Goal: Task Accomplishment & Management: Use online tool/utility

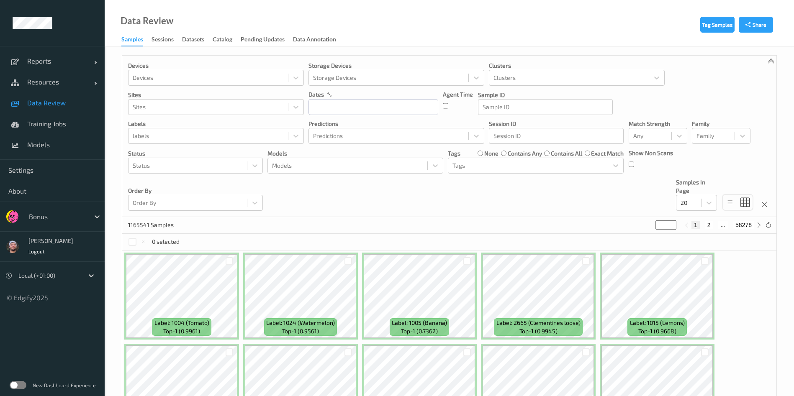
click at [382, 97] on div "dates" at bounding box center [373, 94] width 130 height 8
click at [382, 98] on div "dates" at bounding box center [373, 102] width 130 height 25
click at [383, 109] on input "text" at bounding box center [373, 107] width 130 height 16
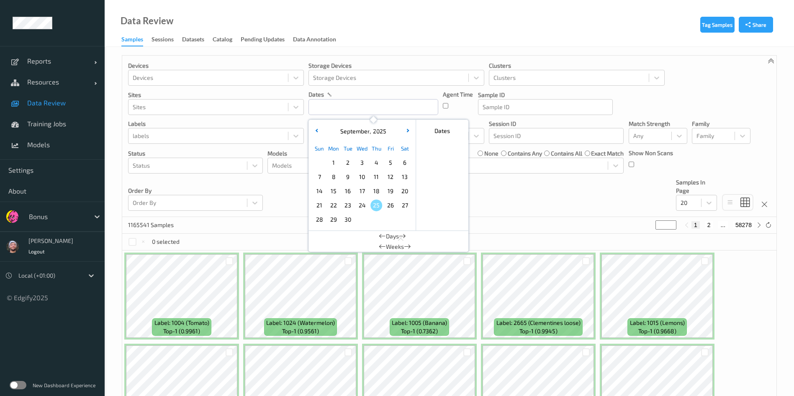
click at [369, 205] on div "24" at bounding box center [362, 205] width 14 height 14
type input "[DATE] 00:00 -> [DATE] 23:59"
click at [549, 198] on div "Devices Devices Storage Devices Storage Devices Clusters Clusters Sites Sites d…" at bounding box center [449, 137] width 654 height 162
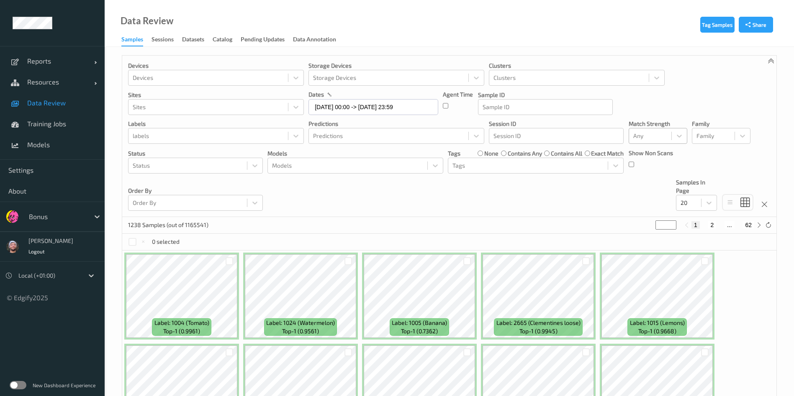
click at [659, 128] on div "Any" at bounding box center [658, 136] width 59 height 16
click at [651, 174] on span "Alert non-match" at bounding box center [663, 175] width 37 height 17
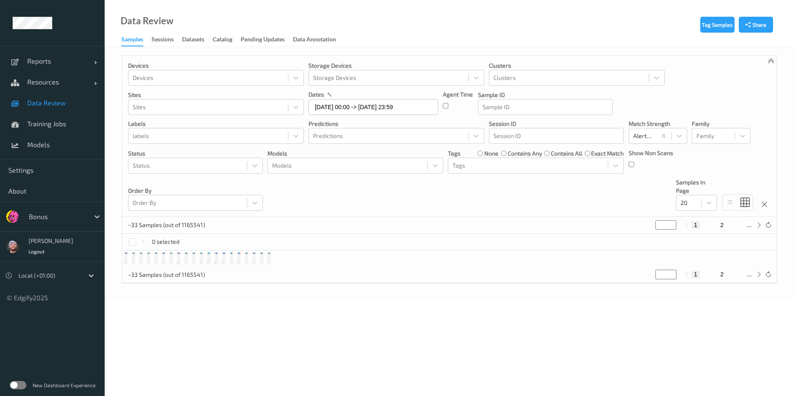
click at [535, 212] on div "Devices Devices Storage Devices Storage Devices Clusters Clusters Sites Sites d…" at bounding box center [449, 137] width 654 height 162
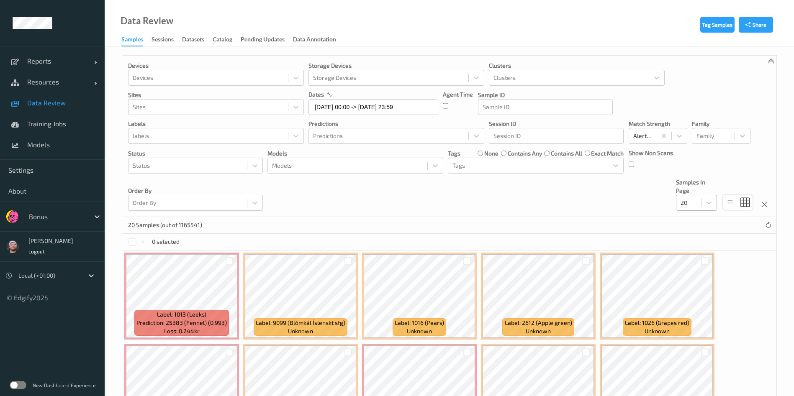
click at [691, 202] on div at bounding box center [689, 203] width 16 height 10
click at [691, 287] on span at bounding box center [687, 284] width 12 height 8
click at [531, 233] on div "20 Samples (out of 1165541)" at bounding box center [449, 225] width 654 height 17
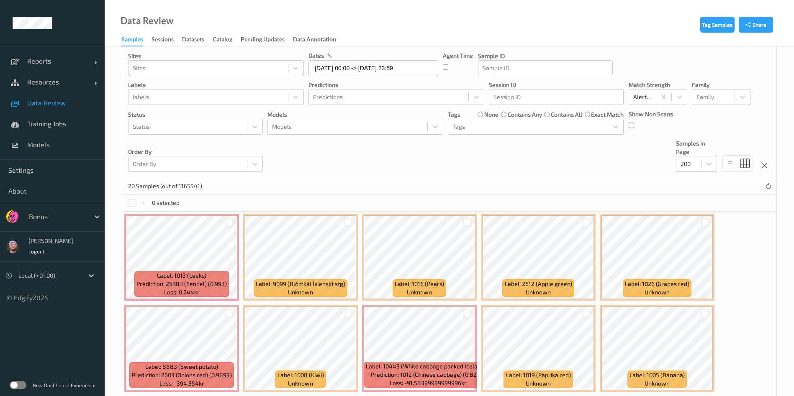
scroll to position [126, 0]
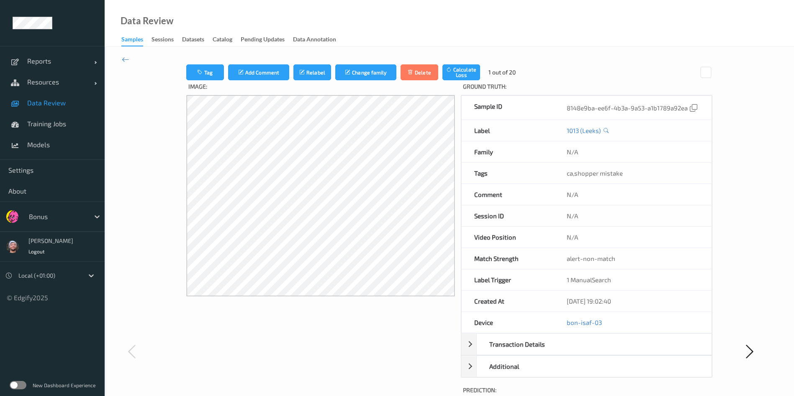
click at [70, 97] on link "Data Review" at bounding box center [52, 102] width 105 height 21
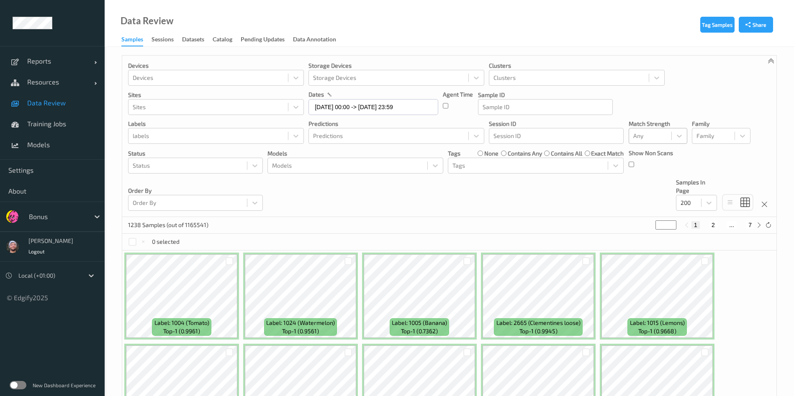
click at [525, 205] on div "Devices Devices Storage Devices Storage Devices Clusters Clusters Sites Sites d…" at bounding box center [449, 137] width 654 height 162
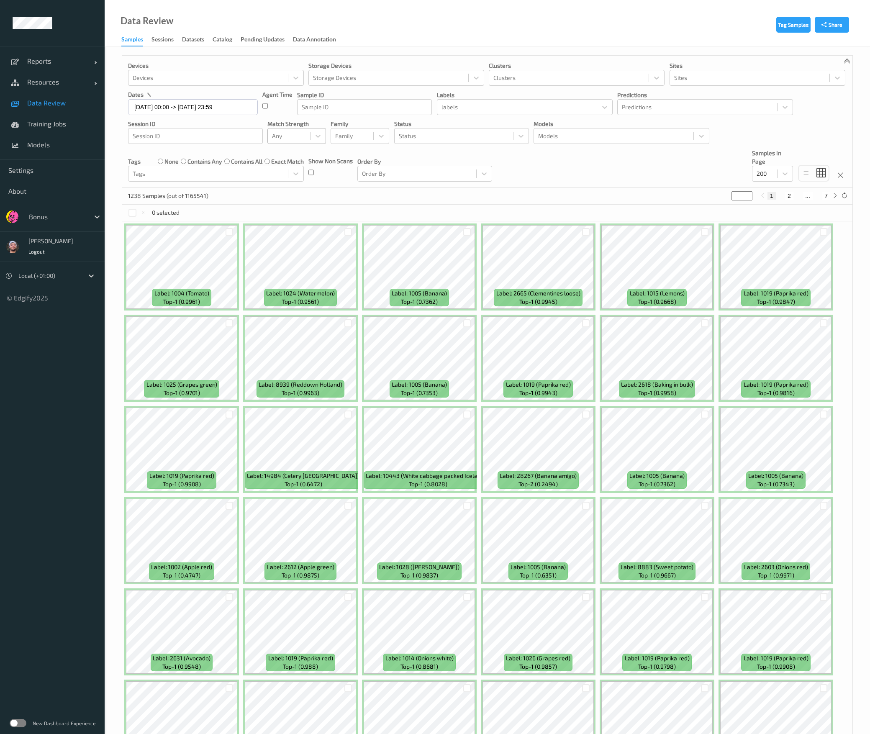
click at [566, 170] on div "Devices Devices Storage Devices Storage Devices Clusters Clusters Sites Sites d…" at bounding box center [487, 122] width 730 height 132
click at [437, 26] on div "Data Review Samples Sessions Datasets Catalog Pending Updates Data Annotation" at bounding box center [487, 23] width 765 height 47
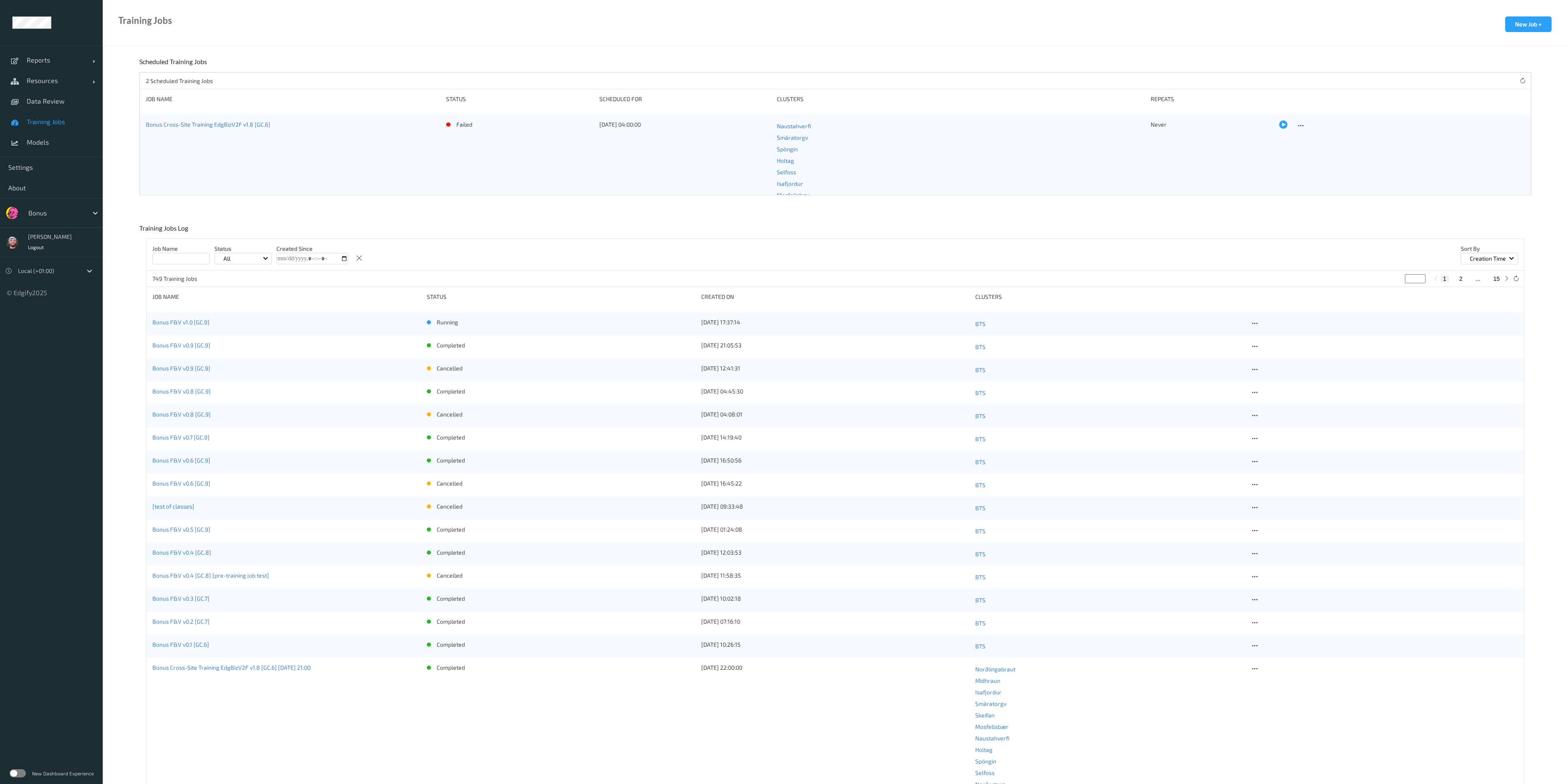
click at [169, 321] on link "Bonus F&V v1.0 [GC.9]" at bounding box center [181, 321] width 57 height 7
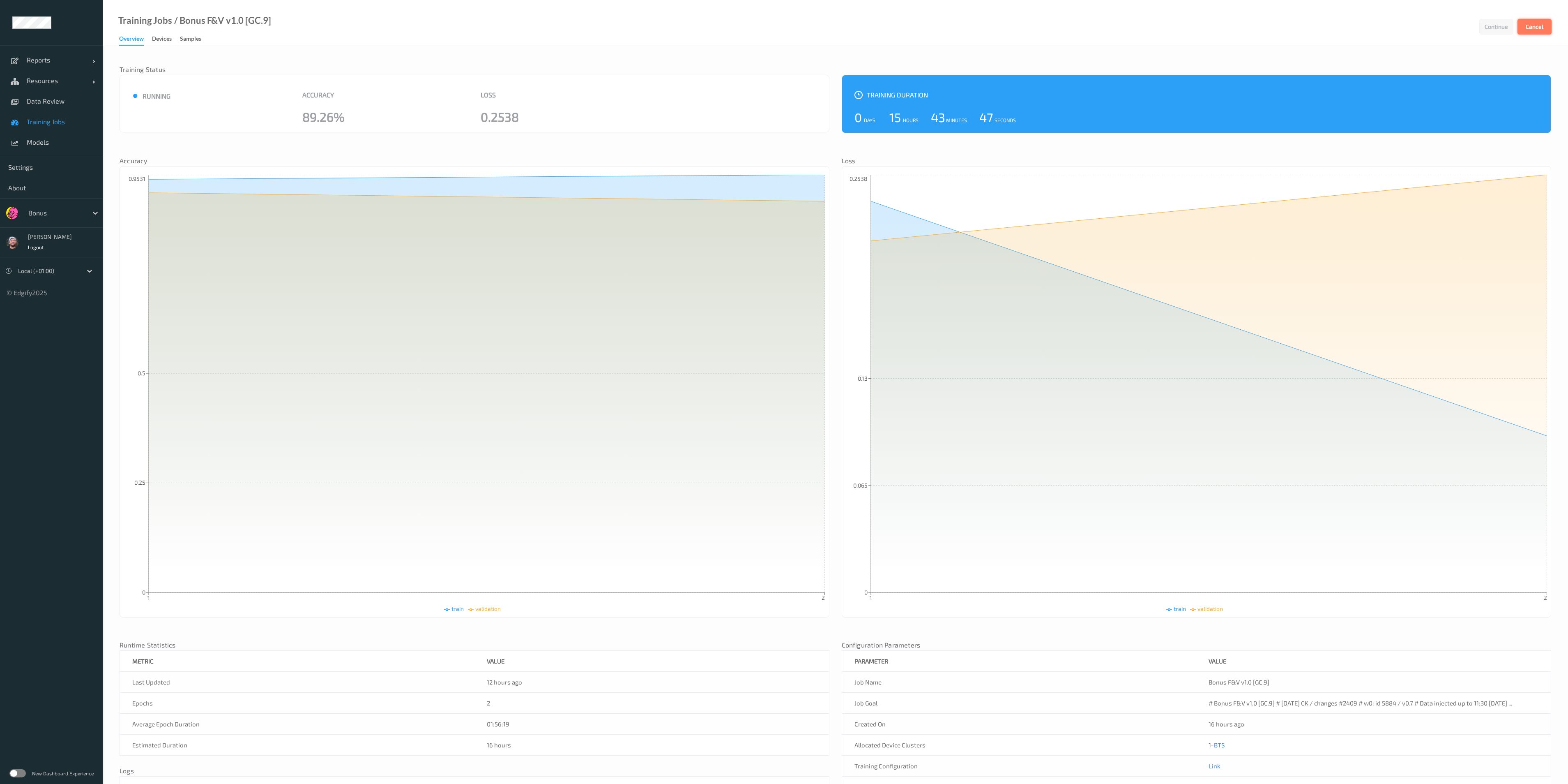
click at [1529, 22] on button "Cancel" at bounding box center [1535, 27] width 34 height 16
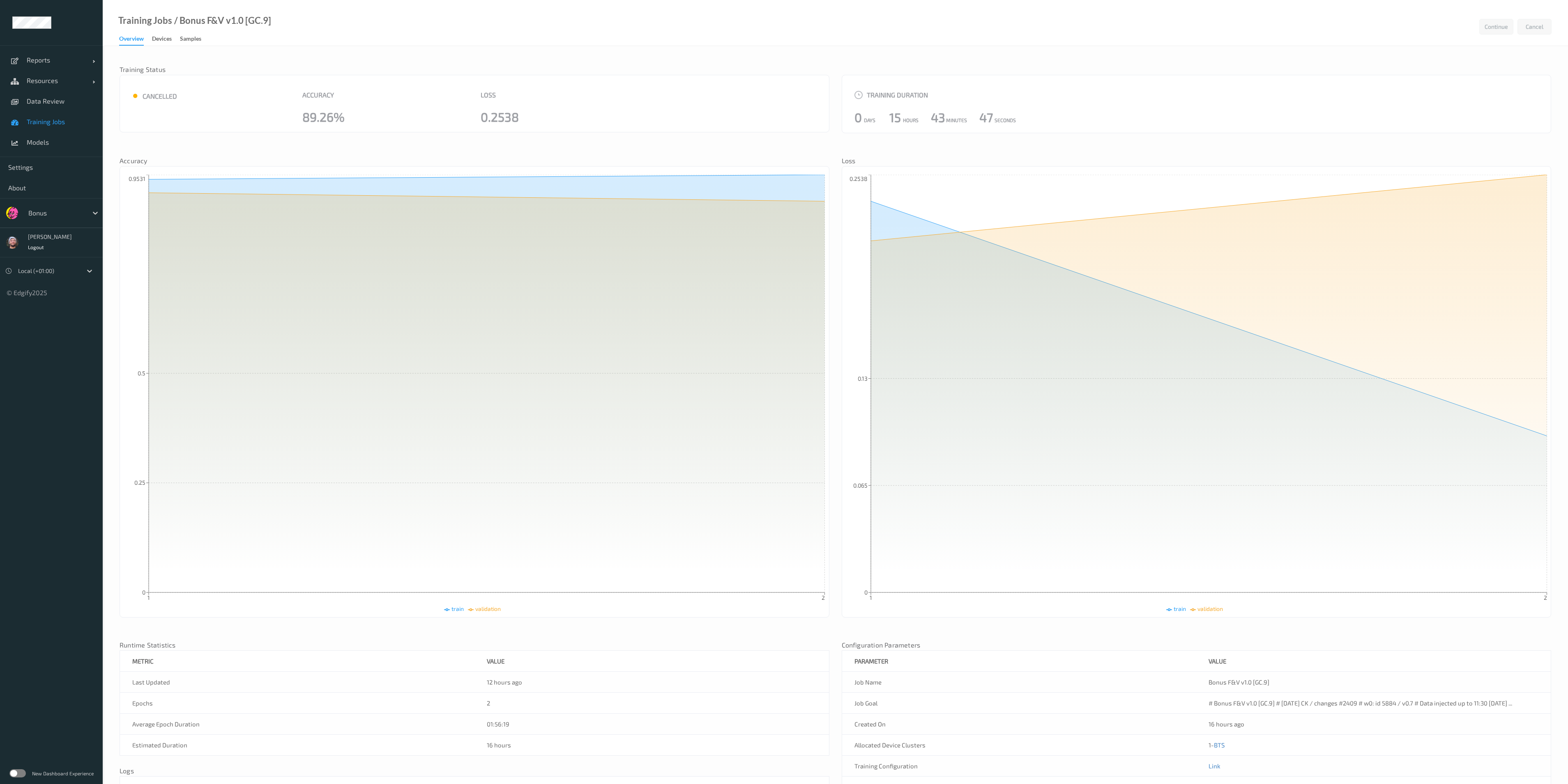
click at [84, 123] on span "Training Jobs" at bounding box center [60, 122] width 68 height 8
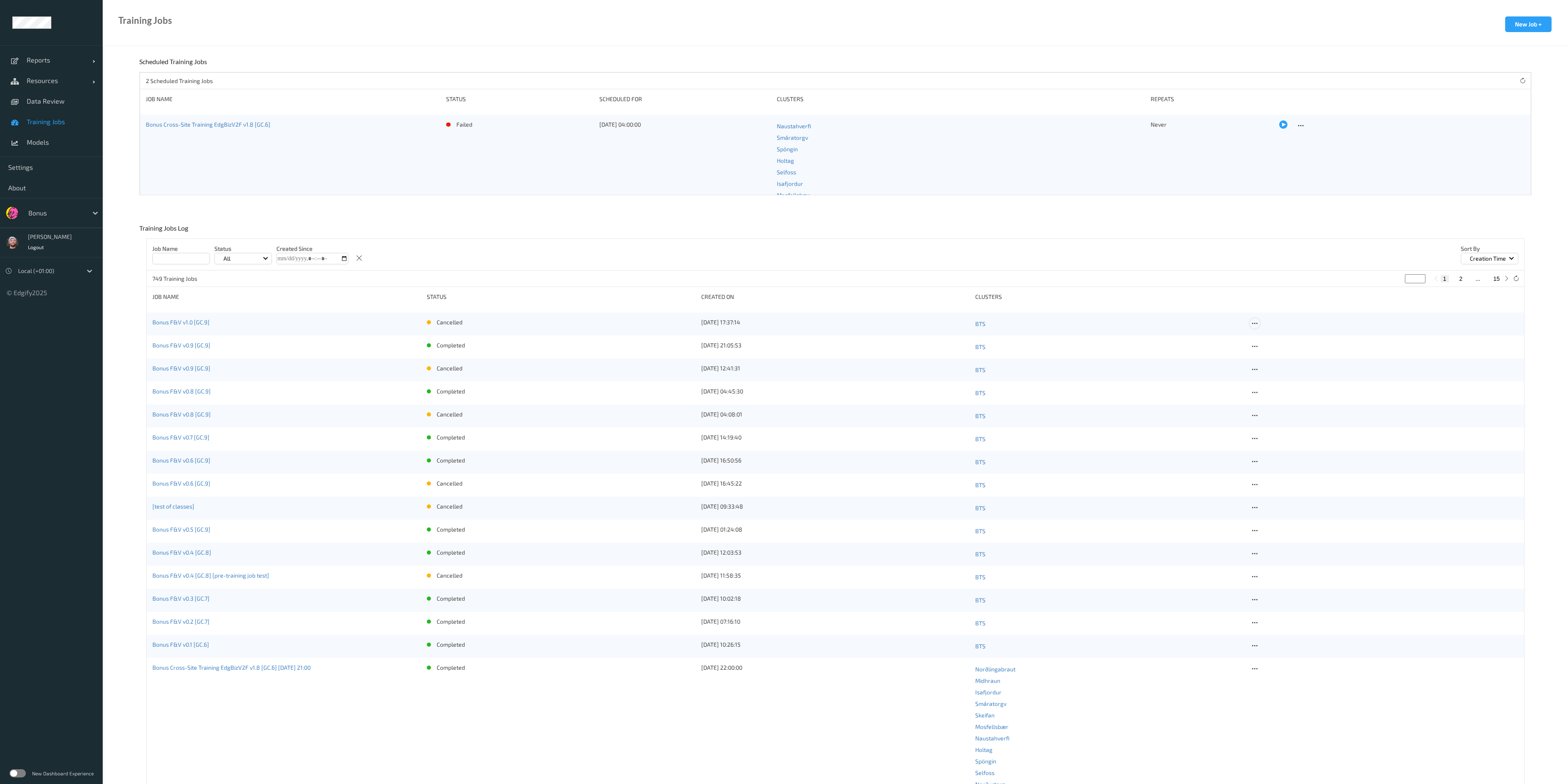
click at [1258, 324] on icon at bounding box center [1255, 324] width 7 height 8
click at [1281, 351] on div "Copy Job" at bounding box center [1274, 352] width 20 height 8
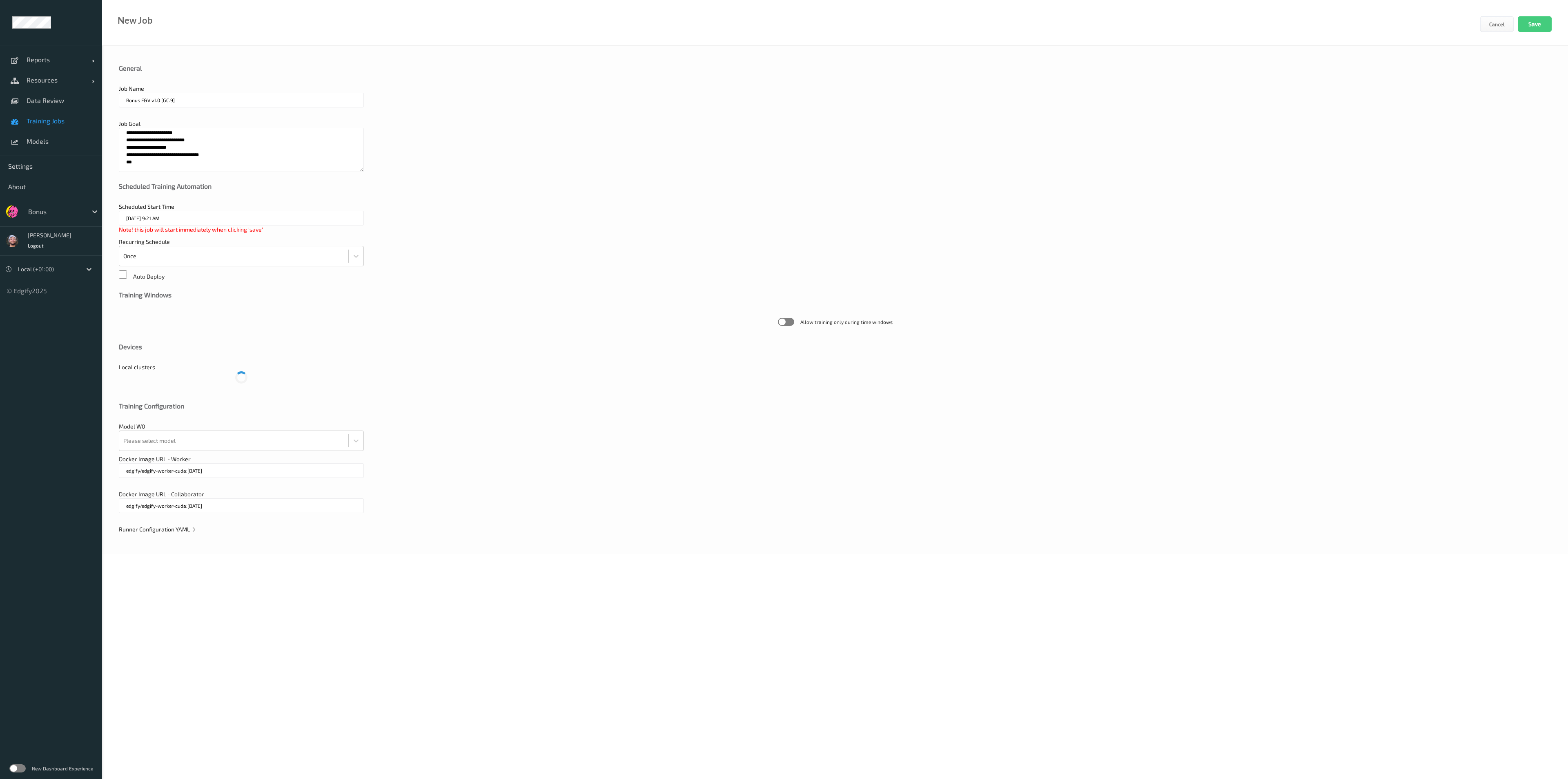
click at [163, 535] on div "**********" at bounding box center [835, 300] width 1466 height 509
click at [165, 535] on div "**********" at bounding box center [835, 300] width 1466 height 509
click at [176, 533] on div "Runner Configuration YAML" at bounding box center [835, 529] width 1432 height 8
click at [192, 436] on div "Model W0 Please select model" at bounding box center [835, 436] width 1432 height 28
click at [163, 451] on div at bounding box center [233, 449] width 221 height 17
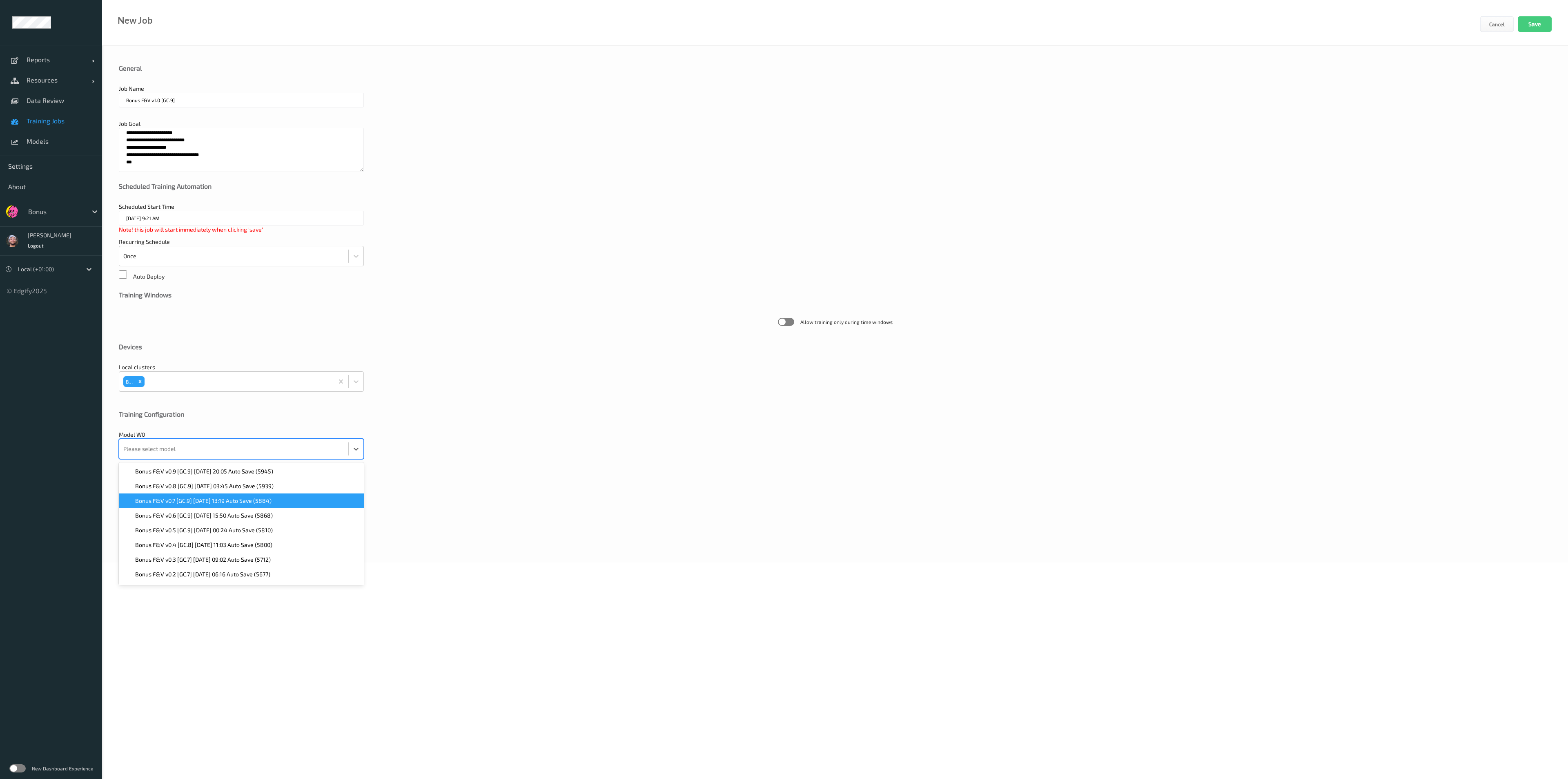
click at [196, 499] on span "Bonus F&V v0.7 [GC.9] 2025-08-27 13:19 Auto Save (5884)" at bounding box center [204, 501] width 137 height 8
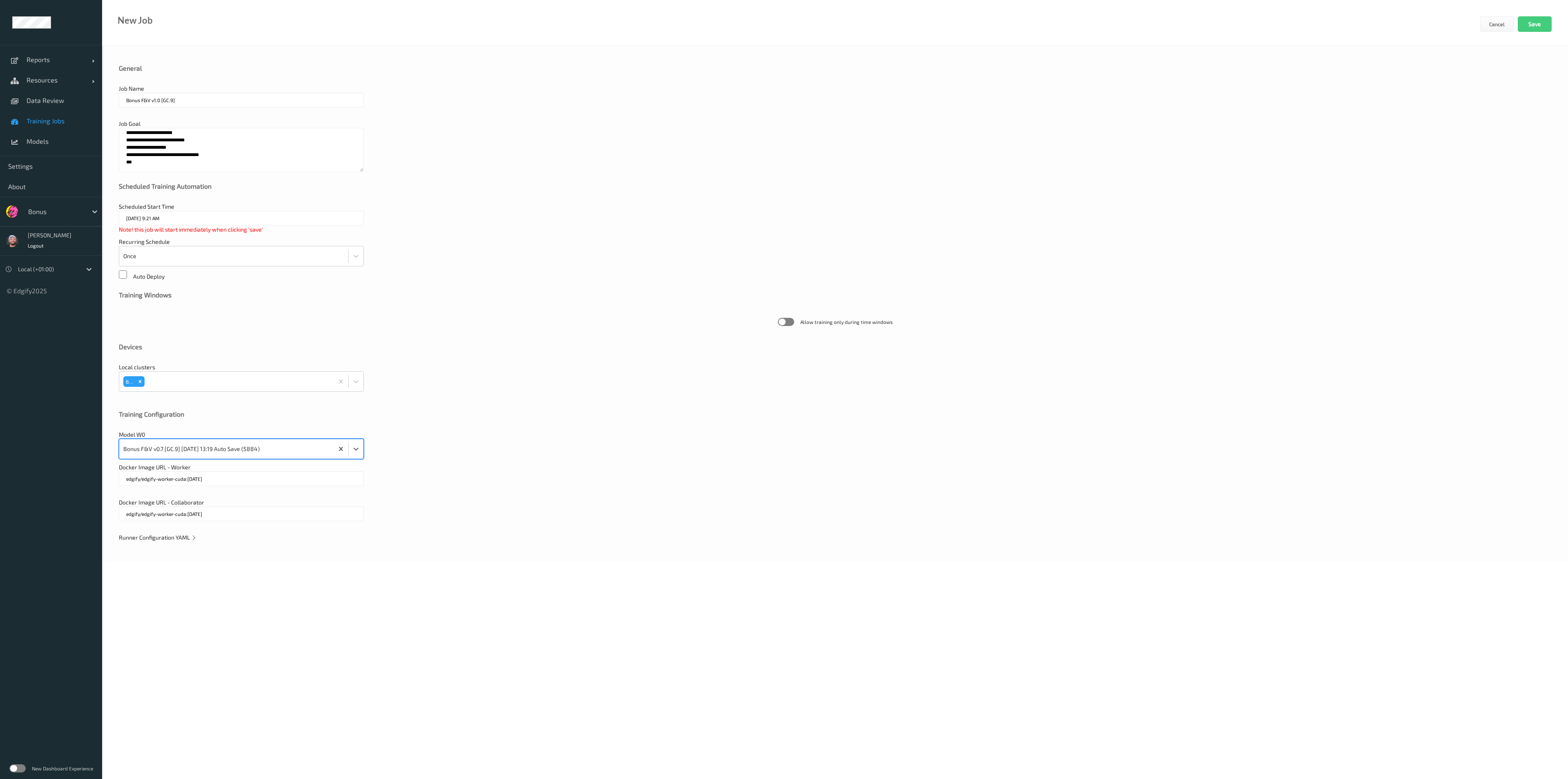
click at [161, 541] on div "Runner Configuration YAML" at bounding box center [835, 538] width 1432 height 8
click at [162, 534] on div "Runner Configuration YAML" at bounding box center [835, 538] width 1432 height 8
click at [165, 536] on span "Runner Configuration YAML" at bounding box center [158, 537] width 78 height 7
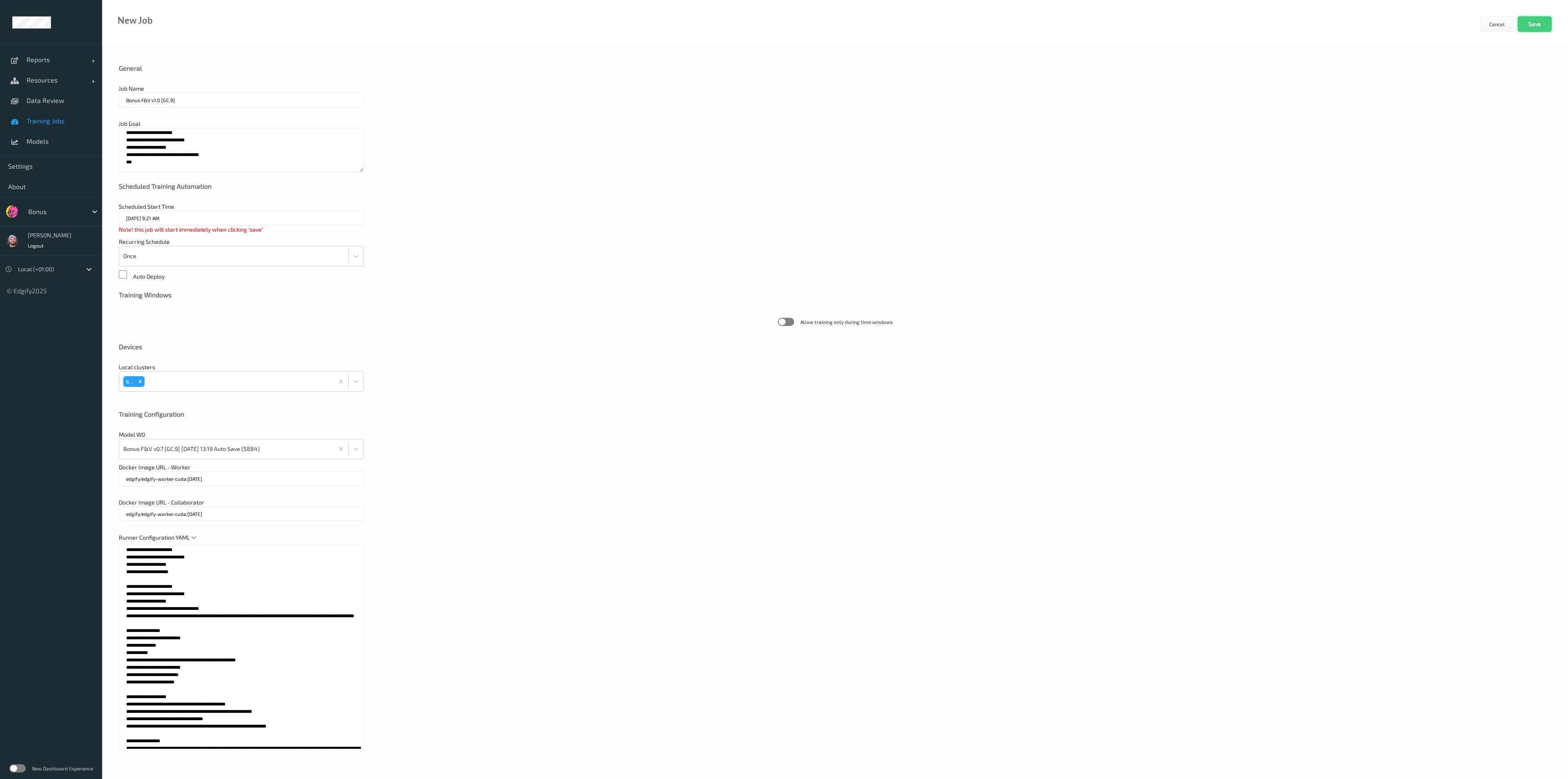
click at [1520, 25] on button "Save" at bounding box center [1535, 24] width 34 height 16
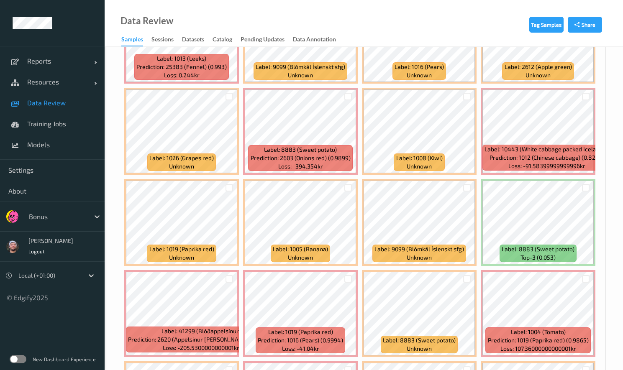
scroll to position [63, 0]
